Goal: Task Accomplishment & Management: Use online tool/utility

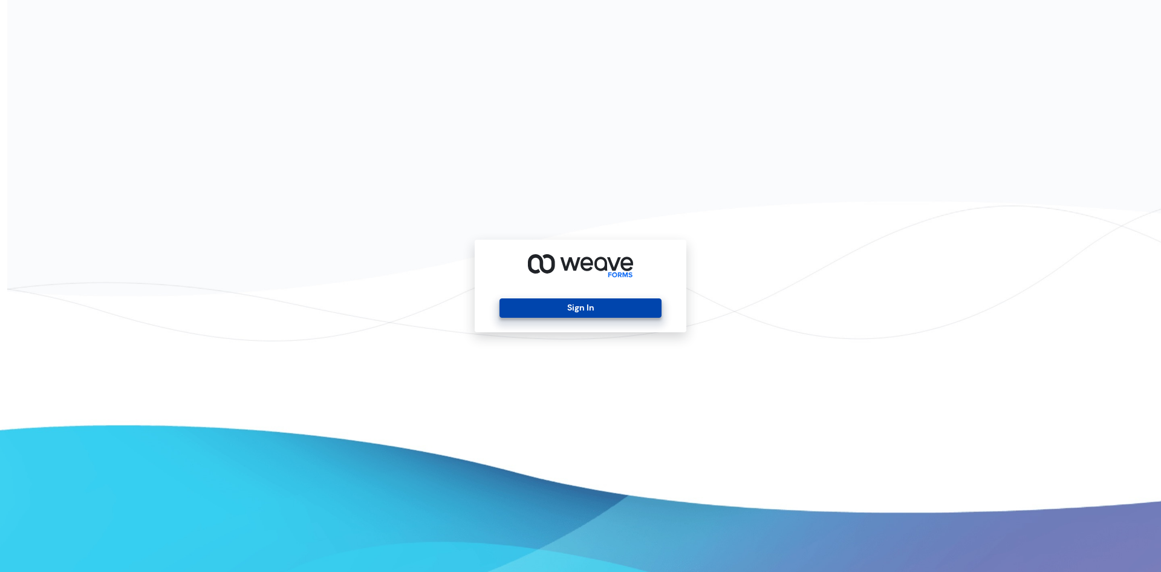
click at [534, 307] on button "Sign In" at bounding box center [580, 307] width 161 height 19
